Goal: Task Accomplishment & Management: Use online tool/utility

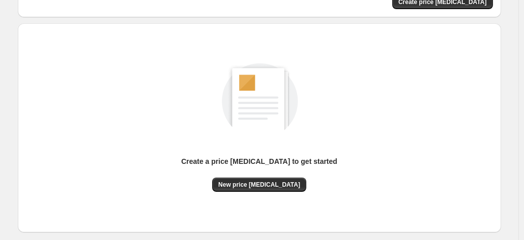
scroll to position [102, 0]
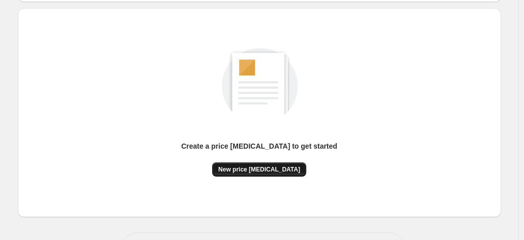
click at [252, 171] on span "New price [MEDICAL_DATA]" at bounding box center [259, 170] width 82 height 8
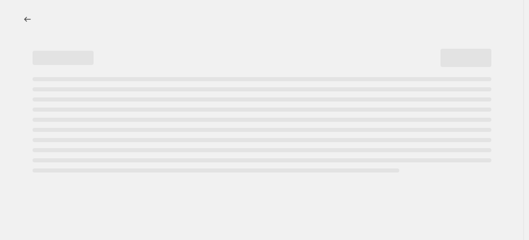
select select "percentage"
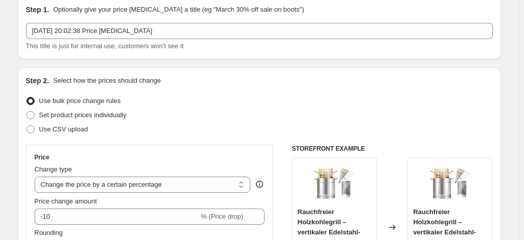
scroll to position [102, 0]
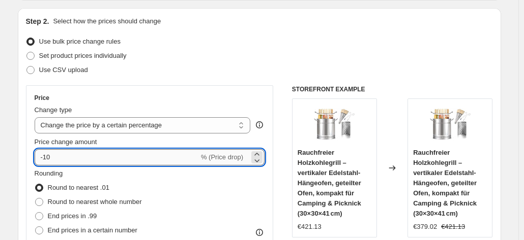
click at [58, 163] on input "-10" at bounding box center [117, 157] width 164 height 16
type input "-1"
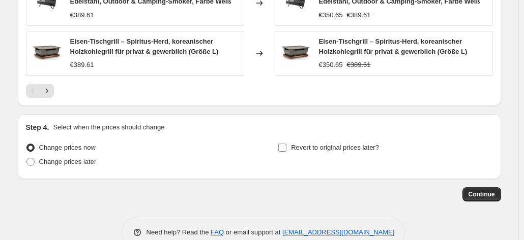
scroll to position [810, 0]
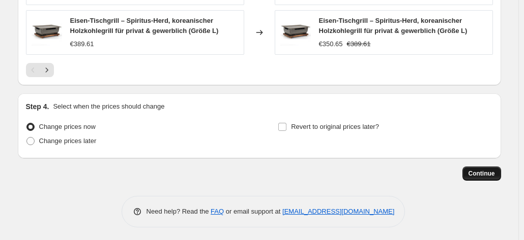
type input "-30"
click at [490, 167] on button "Continue" at bounding box center [481, 174] width 39 height 14
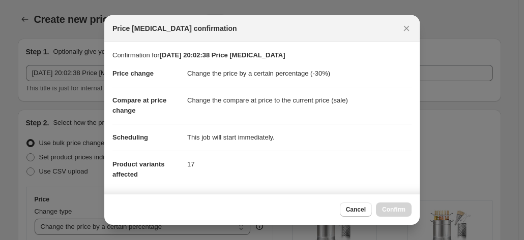
scroll to position [0, 0]
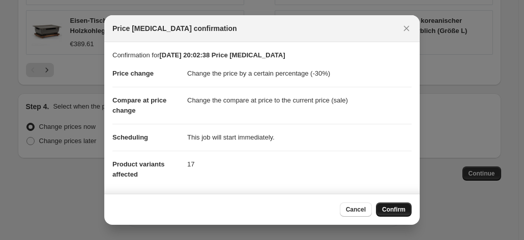
click at [389, 208] on span "Confirm" at bounding box center [393, 210] width 23 height 8
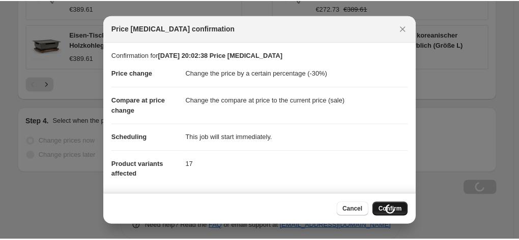
scroll to position [810, 0]
